Goal: Find specific page/section: Find specific page/section

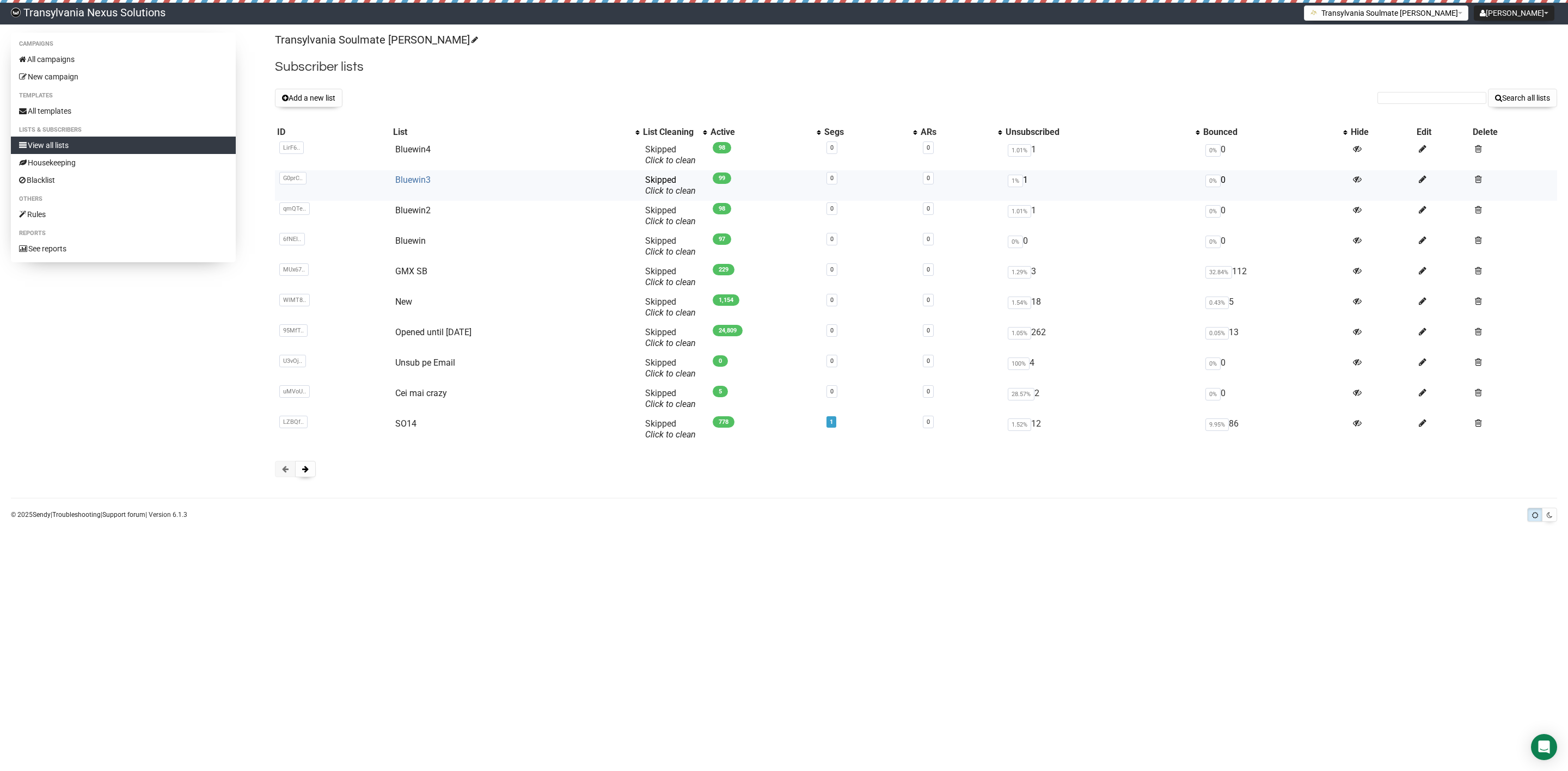
click at [420, 181] on link "Bluewin3" at bounding box center [413, 180] width 36 height 10
click at [403, 244] on link "Bluewin" at bounding box center [410, 241] width 30 height 10
click at [1414, 90] on form "Search all lists" at bounding box center [1466, 97] width 179 height 19
click at [1412, 95] on input "text" at bounding box center [1431, 98] width 109 height 12
paste input "[EMAIL_ADDRESS][DOMAIN_NAME]"
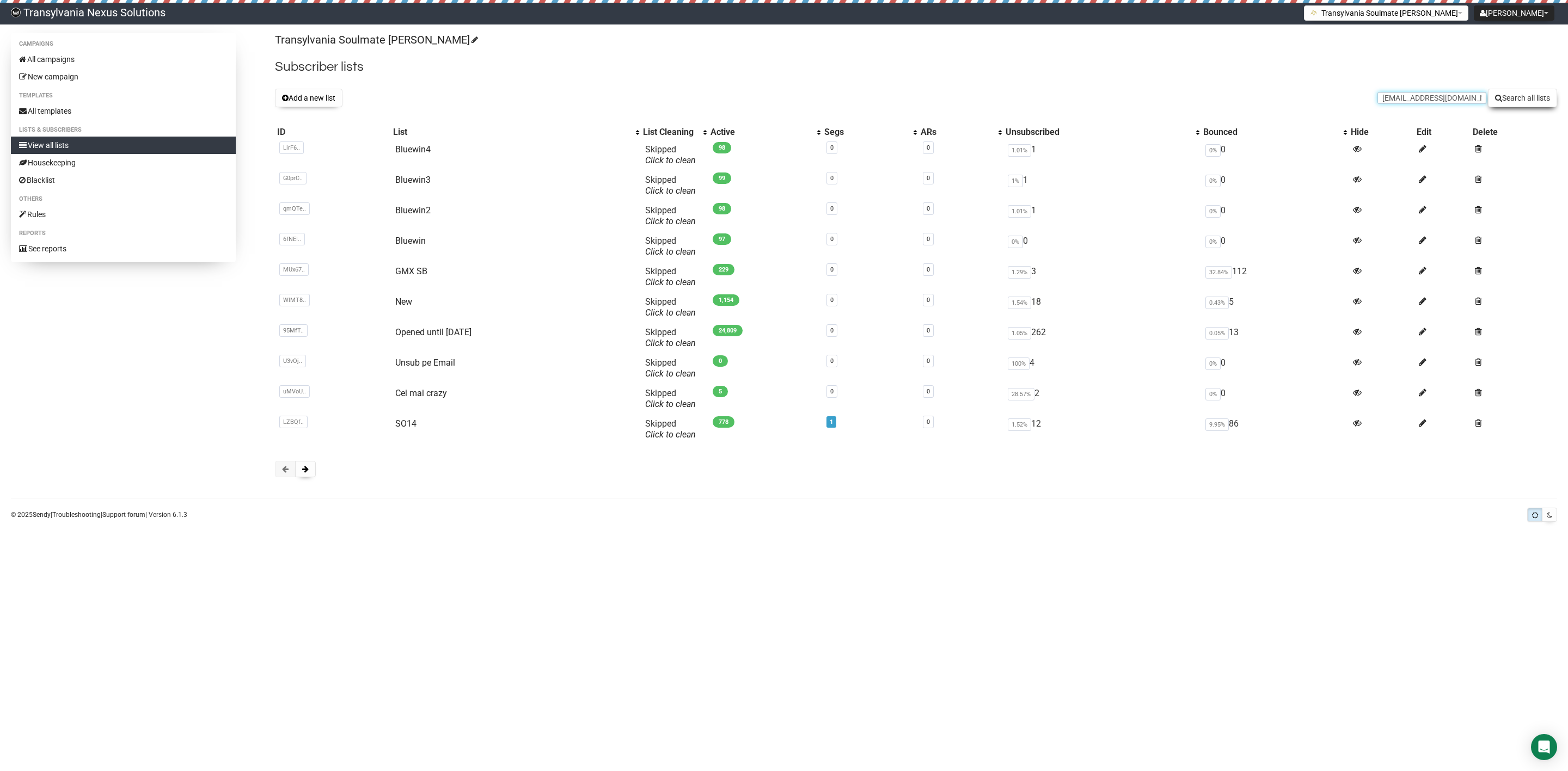
type input "sandystrehmel@aol.de"
click at [1498, 97] on button "Search all lists" at bounding box center [1522, 97] width 69 height 19
click at [306, 472] on span at bounding box center [305, 469] width 7 height 7
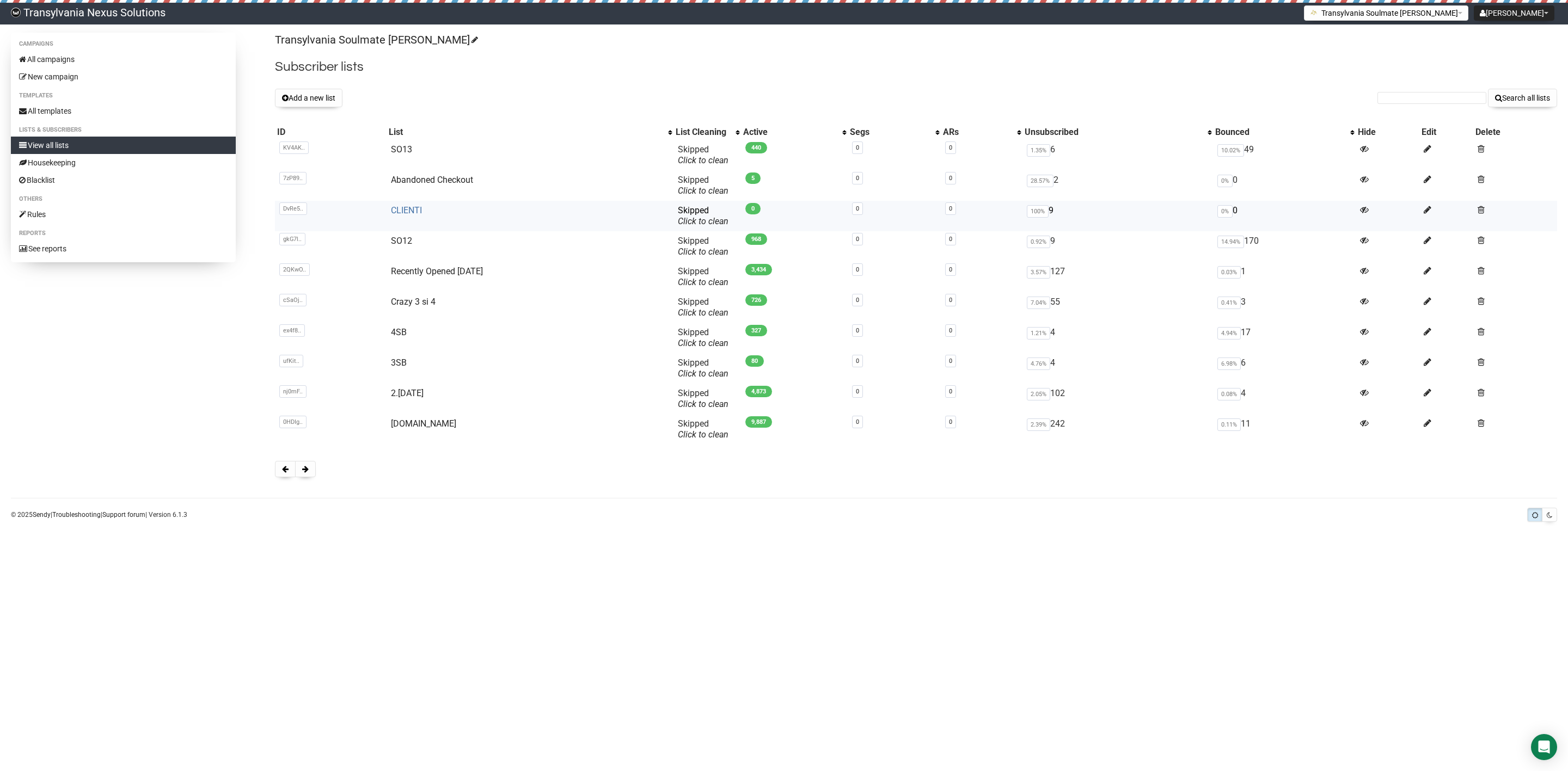
click at [417, 212] on link "CLIENTI" at bounding box center [406, 210] width 31 height 10
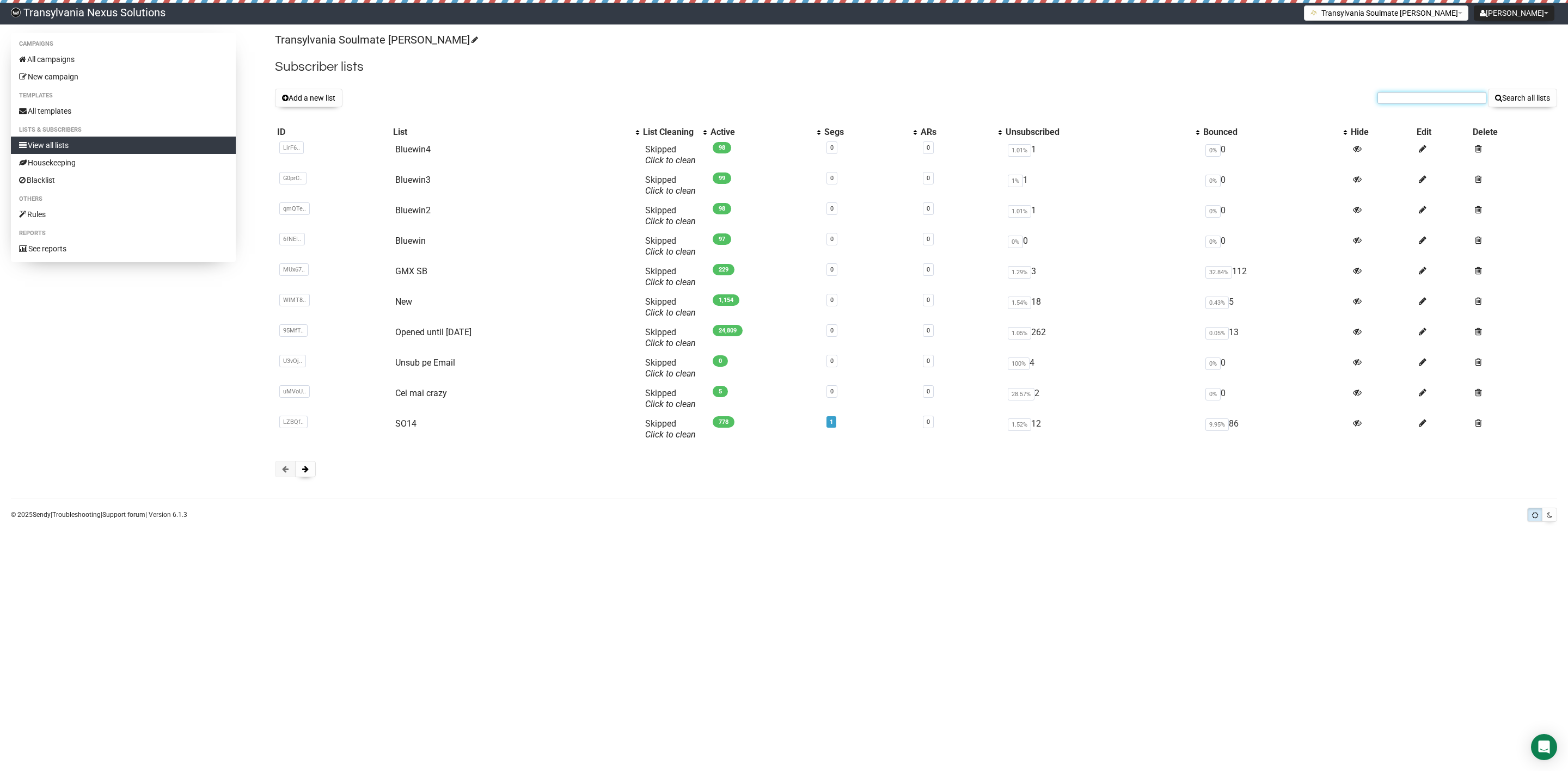
click at [1410, 97] on input "text" at bounding box center [1431, 98] width 109 height 12
paste input "sandystrehmel@aol.de"
type input "sandystrehmel@aol.de"
drag, startPoint x: 1549, startPoint y: 98, endPoint x: 1533, endPoint y: 101, distance: 16.3
click at [1546, 98] on button "Search all lists" at bounding box center [1522, 97] width 69 height 19
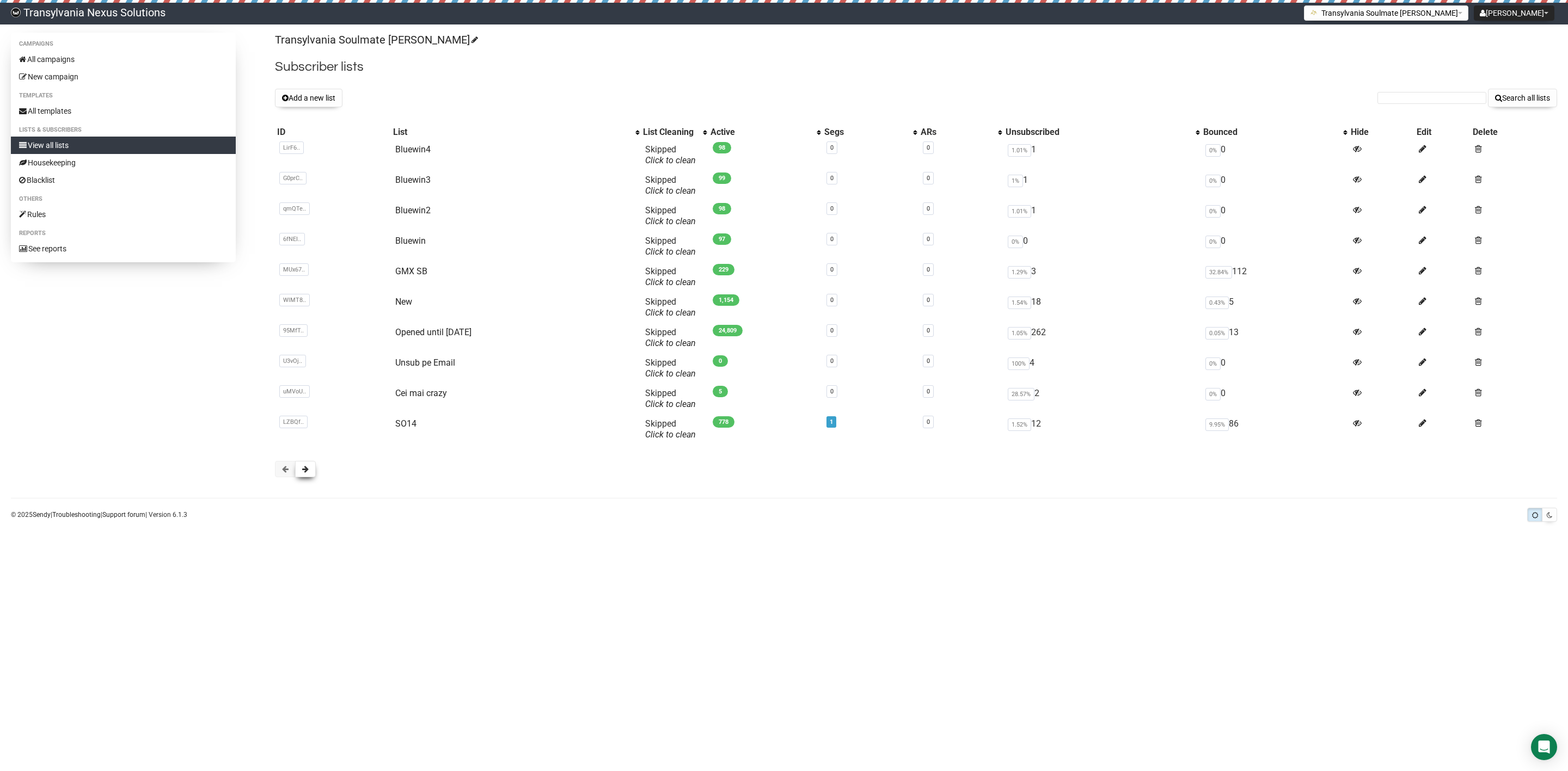
click at [302, 474] on button at bounding box center [306, 469] width 21 height 16
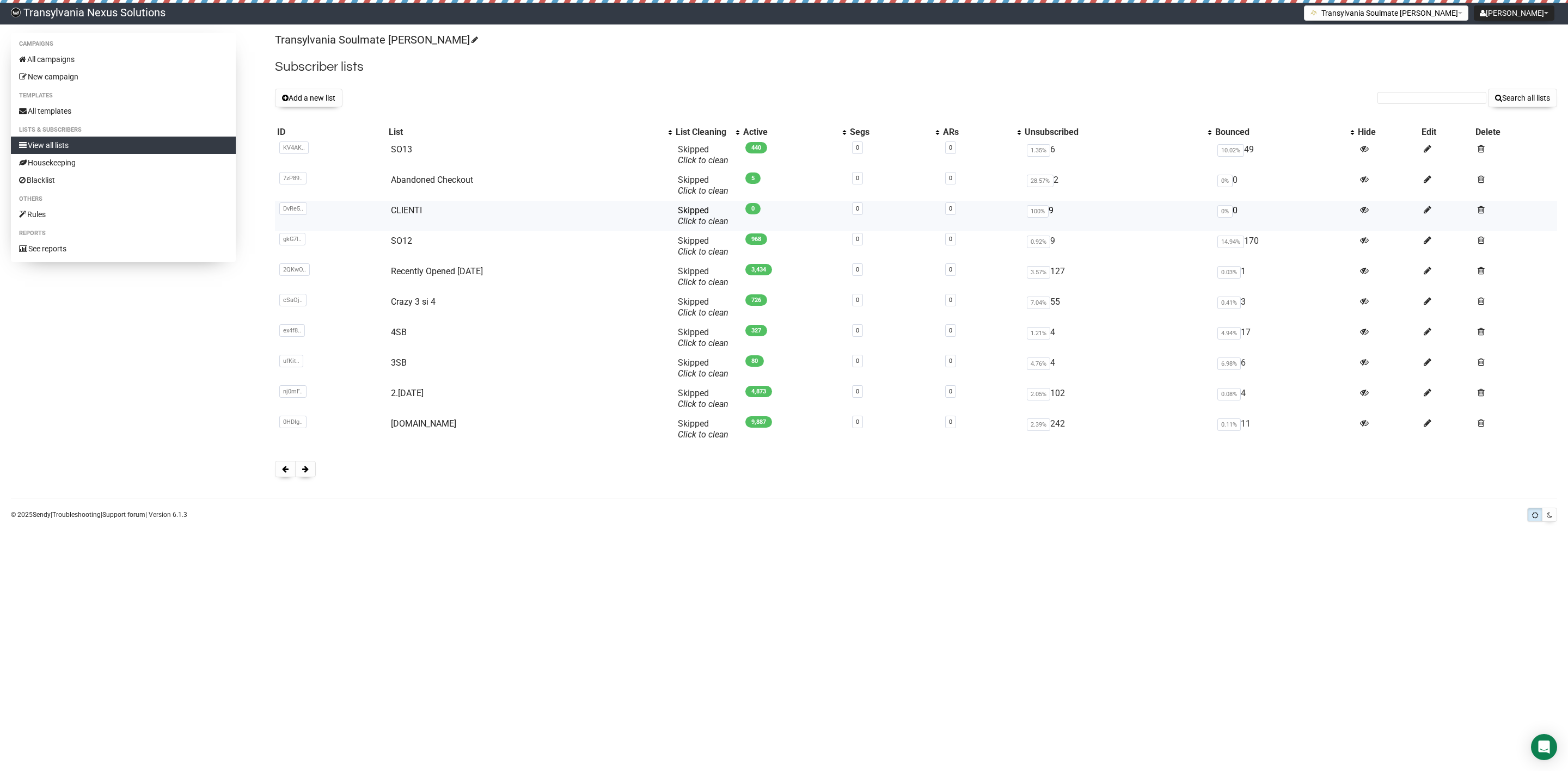
click at [407, 217] on td "CLIENTI" at bounding box center [530, 216] width 286 height 30
click at [408, 212] on link "CLIENTI" at bounding box center [406, 210] width 31 height 10
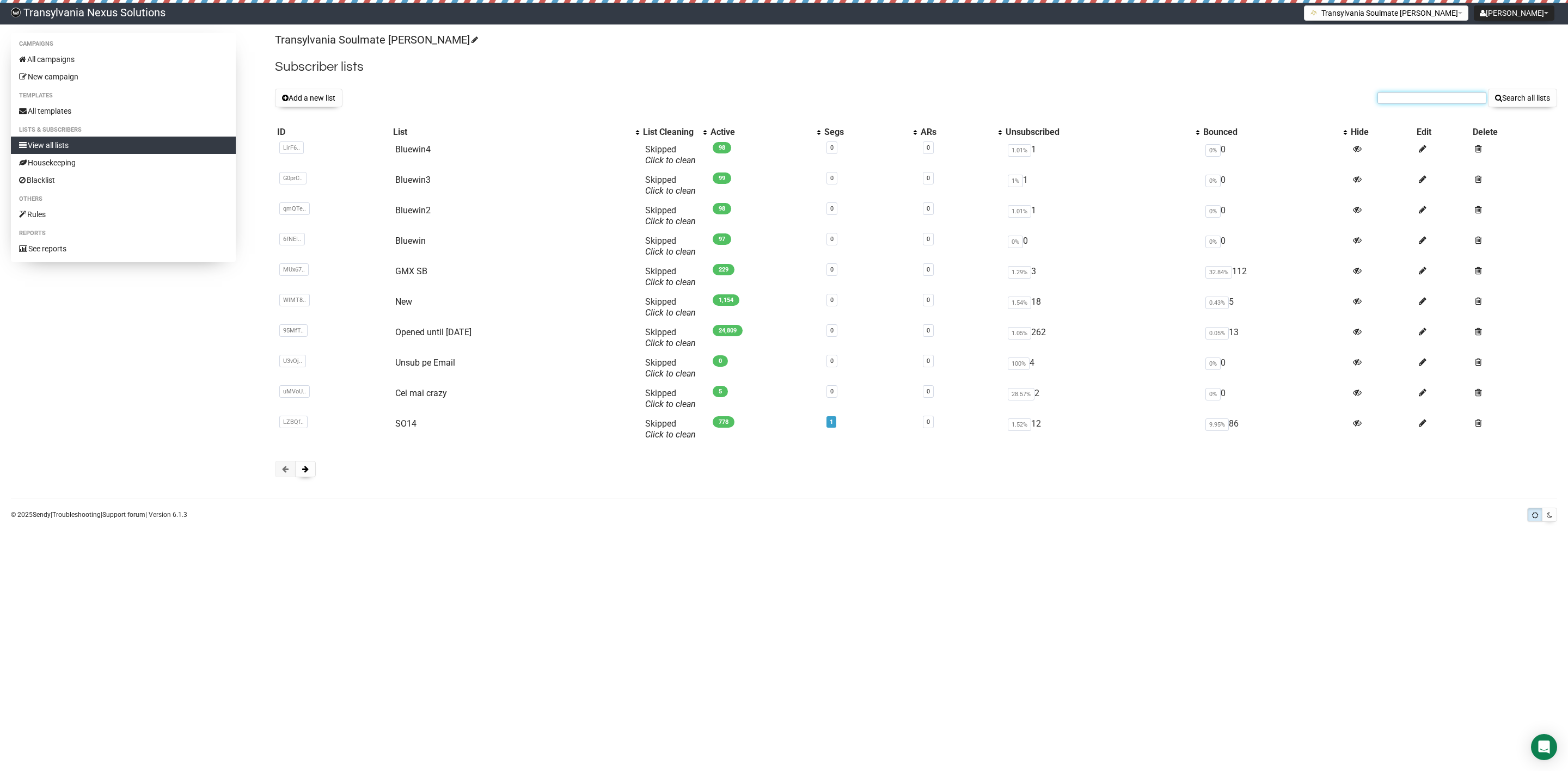
click at [1436, 98] on input "text" at bounding box center [1431, 98] width 109 height 12
paste input "[EMAIL_ADDRESS][DOMAIN_NAME]"
type input "[EMAIL_ADDRESS][DOMAIN_NAME]"
click at [1504, 100] on button "Search all lists" at bounding box center [1522, 97] width 69 height 19
paste input "[EMAIL_ADDRESS][DOMAIN_NAME]"
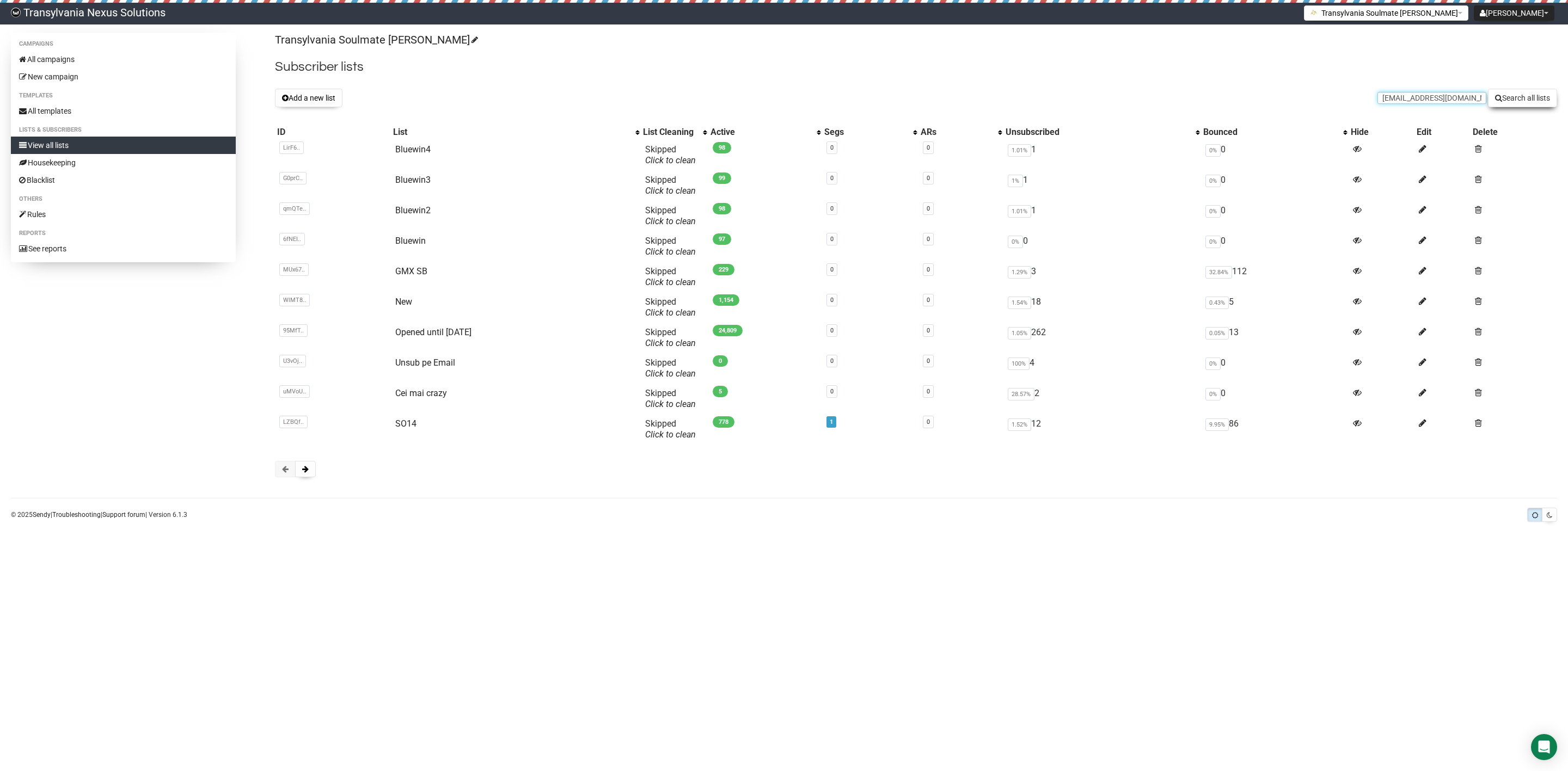
type input "tbluem@gmx.de"
click at [1526, 100] on button "Search all lists" at bounding box center [1522, 97] width 69 height 19
click at [311, 465] on button at bounding box center [306, 469] width 21 height 16
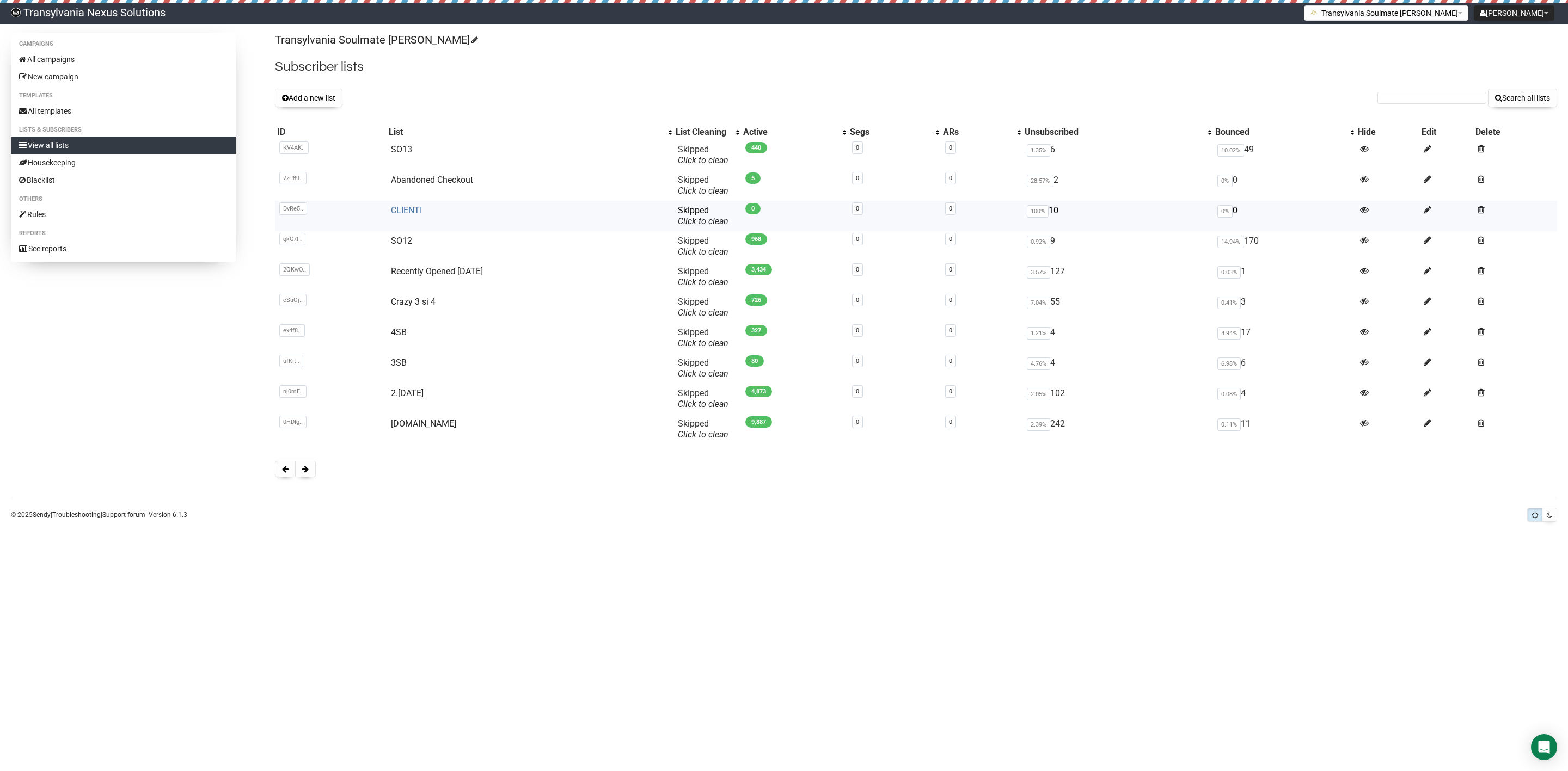
click at [419, 211] on link "CLIENTI" at bounding box center [406, 210] width 31 height 10
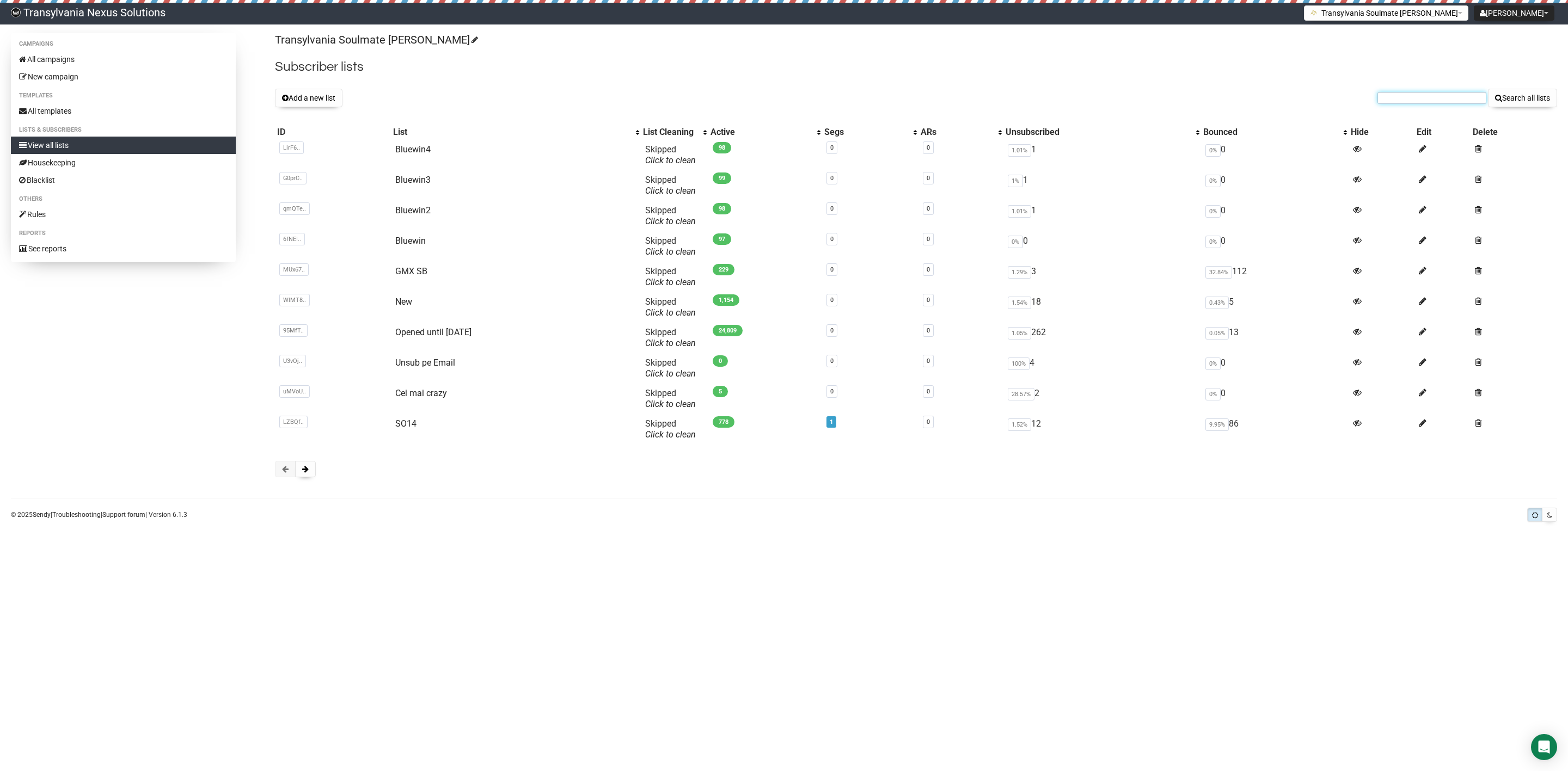
click at [1401, 97] on input "text" at bounding box center [1431, 98] width 109 height 12
paste input "[EMAIL_ADDRESS][DOMAIN_NAME]"
type input "[EMAIL_ADDRESS][DOMAIN_NAME]"
click at [1511, 103] on button "Search all lists" at bounding box center [1522, 97] width 69 height 19
